Goal: Transaction & Acquisition: Purchase product/service

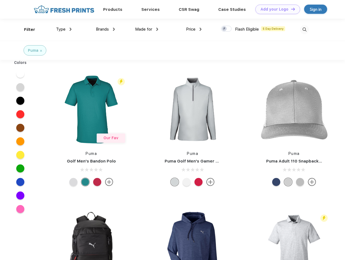
scroll to position [0, 0]
click at [275, 9] on link "Add your Logo Design Tool" at bounding box center [277, 9] width 45 height 9
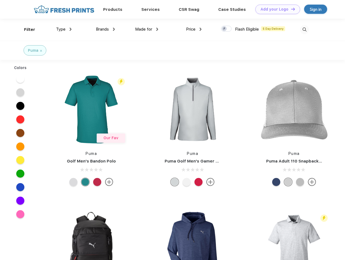
click at [0, 0] on div "Design Tool" at bounding box center [0, 0] width 0 height 0
click at [290, 9] on link "Add your Logo Design Tool" at bounding box center [277, 9] width 45 height 9
click at [26, 29] on div "Filter" at bounding box center [29, 30] width 11 height 6
click at [64, 29] on span "Type" at bounding box center [60, 29] width 9 height 5
click at [105, 29] on span "Brands" at bounding box center [102, 29] width 13 height 5
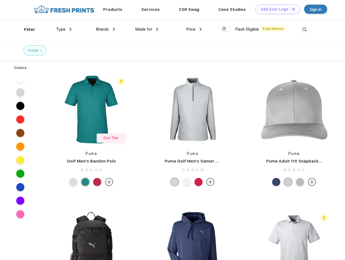
click at [147, 29] on span "Made for" at bounding box center [143, 29] width 17 height 5
click at [194, 29] on span "Price" at bounding box center [190, 29] width 9 height 5
click at [226, 29] on div at bounding box center [226, 29] width 11 height 6
click at [224, 29] on input "checkbox" at bounding box center [223, 27] width 4 height 4
click at [304, 29] on img at bounding box center [304, 29] width 9 height 9
